Goal: Transaction & Acquisition: Subscribe to service/newsletter

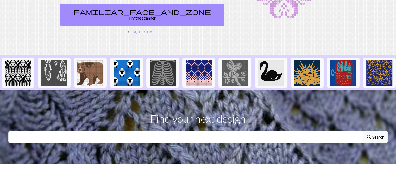
scroll to position [52, 0]
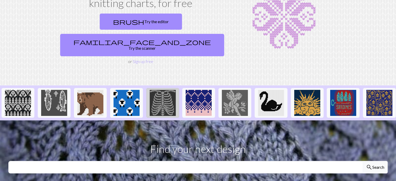
click at [162, 91] on img at bounding box center [163, 103] width 26 height 26
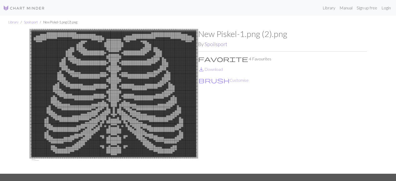
click at [214, 43] on link "Spoilsport" at bounding box center [216, 44] width 23 height 6
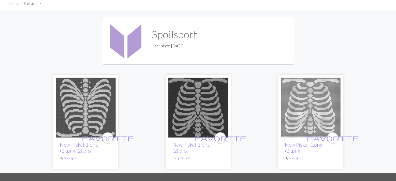
scroll to position [18, 0]
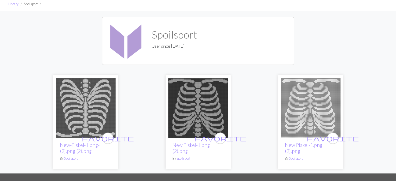
click at [86, 106] on img at bounding box center [86, 108] width 60 height 60
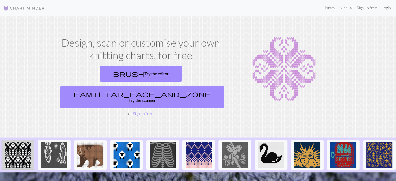
click at [10, 142] on img at bounding box center [18, 155] width 26 height 26
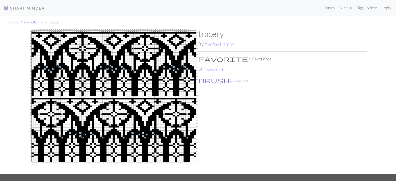
click at [212, 82] on button "brush Customise" at bounding box center [223, 80] width 51 height 7
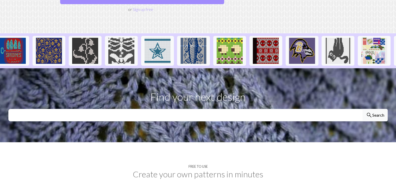
scroll to position [0, 330]
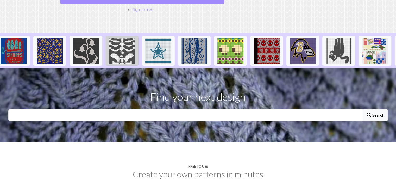
click at [130, 38] on img at bounding box center [122, 51] width 26 height 26
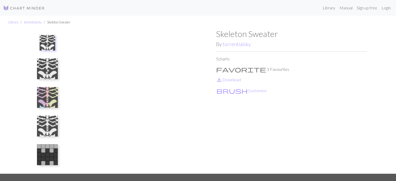
scroll to position [1, 0]
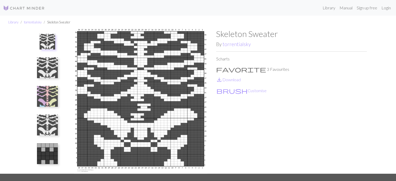
click at [54, 154] on img at bounding box center [47, 153] width 21 height 21
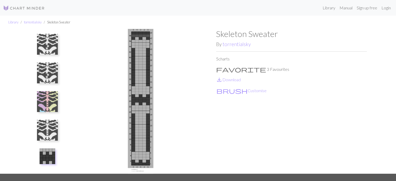
click at [42, 126] on img at bounding box center [47, 130] width 21 height 21
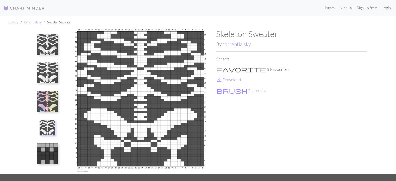
click at [42, 97] on img at bounding box center [47, 101] width 21 height 21
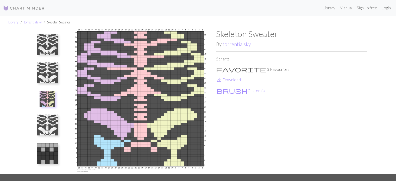
click at [44, 73] on img at bounding box center [47, 73] width 21 height 21
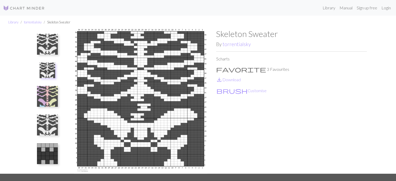
click at [49, 45] on img at bounding box center [47, 44] width 21 height 21
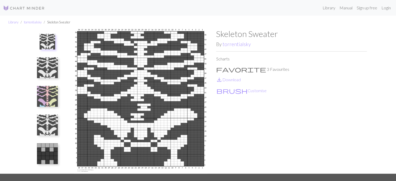
click at [48, 121] on img at bounding box center [47, 125] width 21 height 21
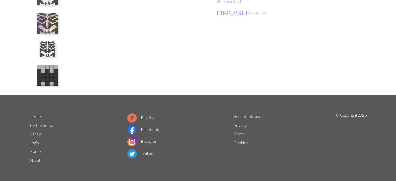
scroll to position [0, 0]
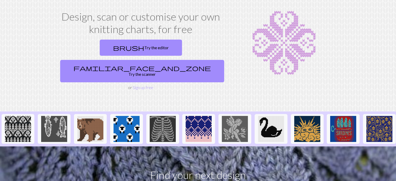
scroll to position [156, 0]
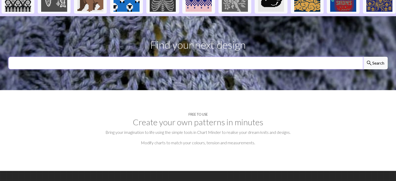
click at [141, 57] on input "text" at bounding box center [185, 63] width 355 height 13
type input "boston"
click at [363, 57] on button "search Search" at bounding box center [375, 63] width 25 height 13
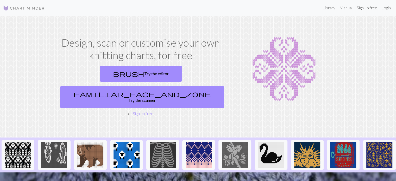
click at [364, 9] on link "Sign up free" at bounding box center [367, 8] width 25 height 10
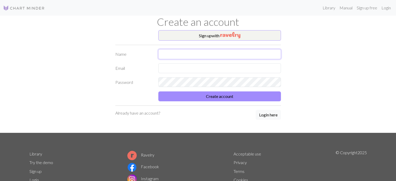
click at [169, 56] on input "text" at bounding box center [219, 54] width 123 height 10
type input "Noa talpalru"
click at [173, 67] on input "text" at bounding box center [219, 68] width 123 height 10
type input "[EMAIL_ADDRESS][DOMAIN_NAME]"
drag, startPoint x: 143, startPoint y: 85, endPoint x: 154, endPoint y: 84, distance: 11.0
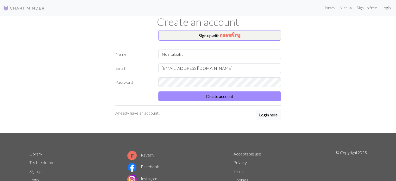
click at [144, 84] on label "Password" at bounding box center [133, 82] width 43 height 10
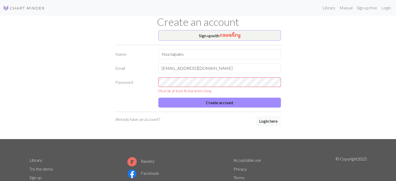
click at [53, 79] on div "Sign up with Name [PERSON_NAME] Email [EMAIL_ADDRESS][DOMAIN_NAME] Password Mus…" at bounding box center [198, 84] width 344 height 109
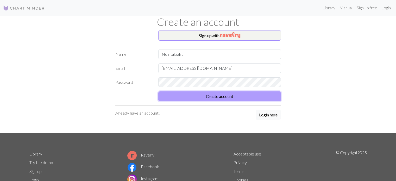
click at [207, 96] on button "Create account" at bounding box center [219, 96] width 123 height 10
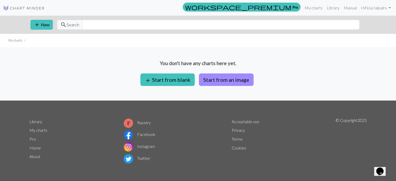
click at [41, 9] on img at bounding box center [24, 8] width 42 height 6
click at [237, 79] on button "Start from an image" at bounding box center [226, 79] width 55 height 13
click at [187, 29] on input "text" at bounding box center [220, 25] width 277 height 10
paste input "howl"
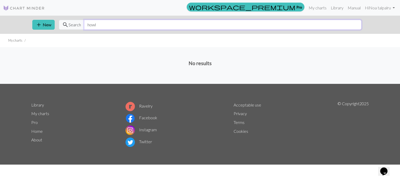
click at [109, 25] on input "howl" at bounding box center [222, 25] width 277 height 10
type input "Howl's Moving Castle"
click at [37, 105] on link "Library" at bounding box center [37, 104] width 13 height 5
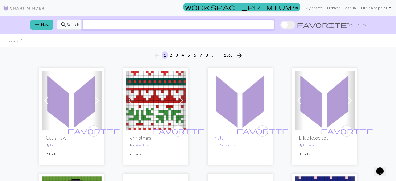
click at [120, 24] on input "text" at bounding box center [178, 25] width 192 height 10
paste input "howl"
type input "Howl's Moving Castle"
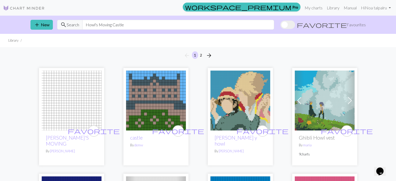
click at [151, 102] on img at bounding box center [156, 101] width 60 height 60
click at [318, 97] on img at bounding box center [325, 101] width 60 height 60
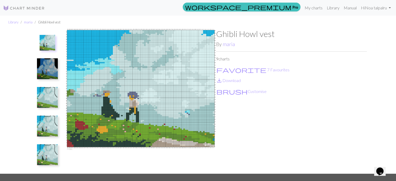
click at [48, 129] on img at bounding box center [47, 126] width 21 height 21
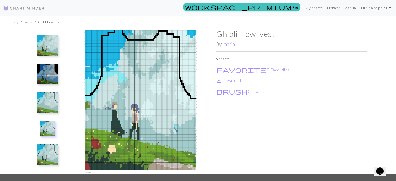
click at [54, 45] on img at bounding box center [47, 45] width 21 height 21
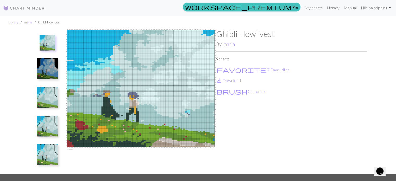
click at [43, 156] on img at bounding box center [47, 154] width 21 height 21
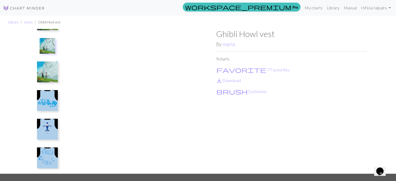
scroll to position [115, 0]
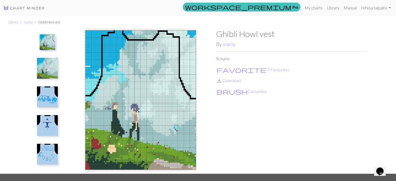
click at [47, 158] on img at bounding box center [47, 154] width 21 height 21
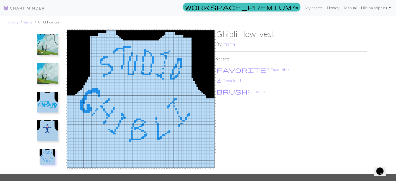
click at [52, 102] on img at bounding box center [47, 102] width 21 height 21
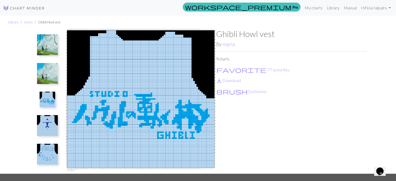
click at [49, 72] on img at bounding box center [47, 73] width 21 height 21
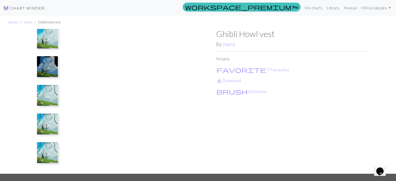
scroll to position [0, 0]
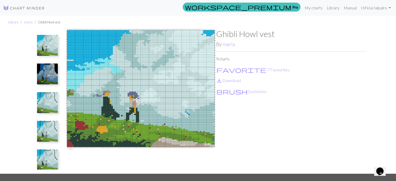
click at [54, 51] on img at bounding box center [47, 45] width 21 height 21
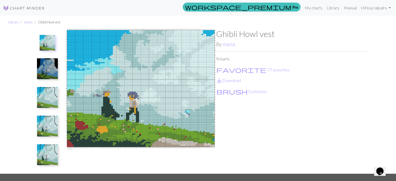
click at [50, 74] on img at bounding box center [47, 68] width 21 height 21
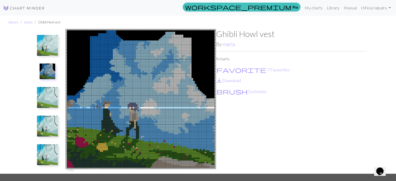
click at [45, 98] on img at bounding box center [47, 97] width 21 height 21
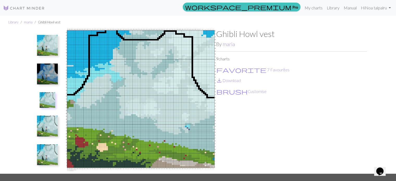
click at [52, 130] on img at bounding box center [47, 126] width 21 height 21
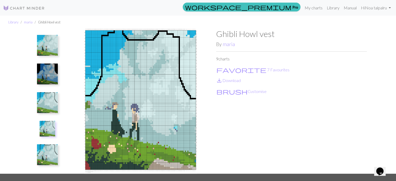
click at [45, 151] on img at bounding box center [47, 154] width 21 height 21
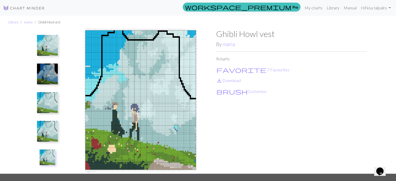
click at [47, 100] on img at bounding box center [47, 102] width 21 height 21
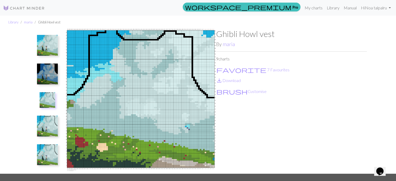
click at [43, 150] on img at bounding box center [47, 154] width 21 height 21
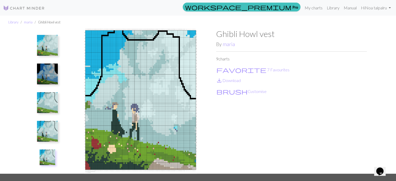
click at [52, 96] on img at bounding box center [47, 102] width 21 height 21
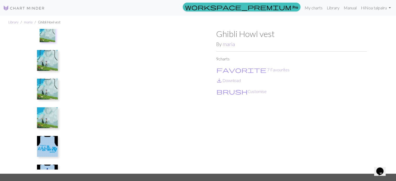
scroll to position [78, 0]
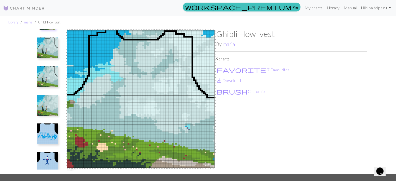
click at [50, 101] on img at bounding box center [47, 105] width 21 height 21
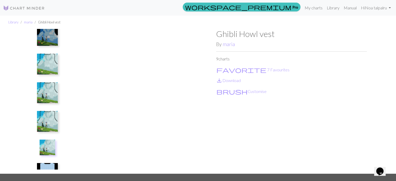
scroll to position [0, 0]
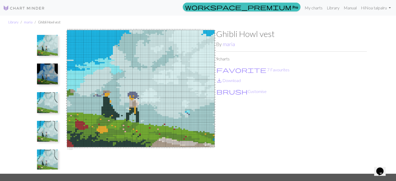
click at [48, 101] on img at bounding box center [47, 102] width 21 height 21
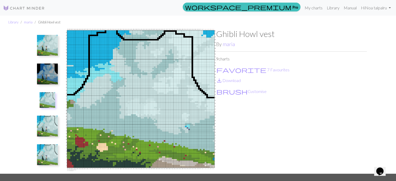
click at [49, 128] on img at bounding box center [47, 126] width 21 height 21
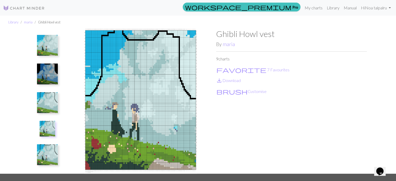
click at [51, 95] on img at bounding box center [47, 102] width 21 height 21
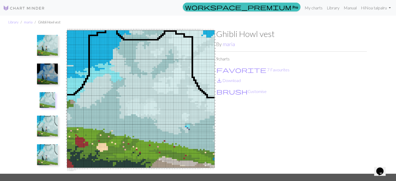
click at [48, 124] on img at bounding box center [47, 126] width 21 height 21
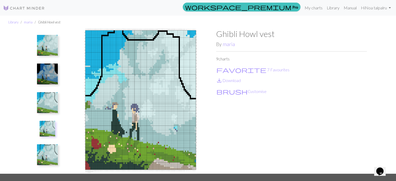
click at [48, 99] on img at bounding box center [47, 102] width 21 height 21
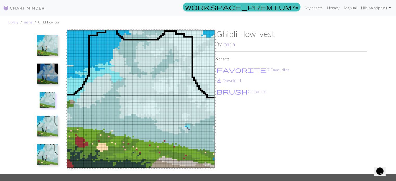
click at [32, 9] on img at bounding box center [24, 8] width 42 height 6
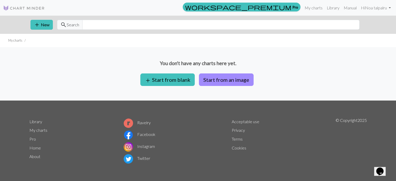
click at [35, 122] on link "Library" at bounding box center [35, 121] width 13 height 5
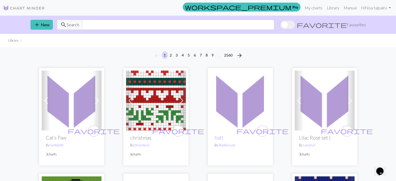
click at [295, 28] on span at bounding box center [288, 25] width 15 height 8
click at [281, 25] on input "favorite Favourites" at bounding box center [281, 25] width 0 height 0
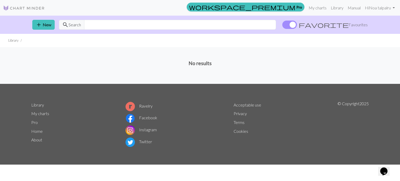
click at [297, 26] on span at bounding box center [289, 25] width 15 height 8
click at [282, 25] on input "favorite Favourites" at bounding box center [282, 25] width 0 height 0
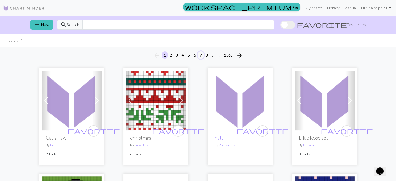
click at [201, 55] on button "7" at bounding box center [201, 55] width 6 height 8
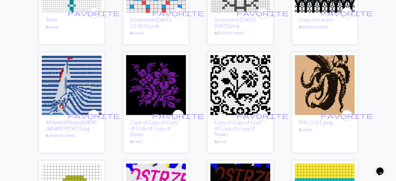
scroll to position [990, 0]
